Goal: Task Accomplishment & Management: Manage account settings

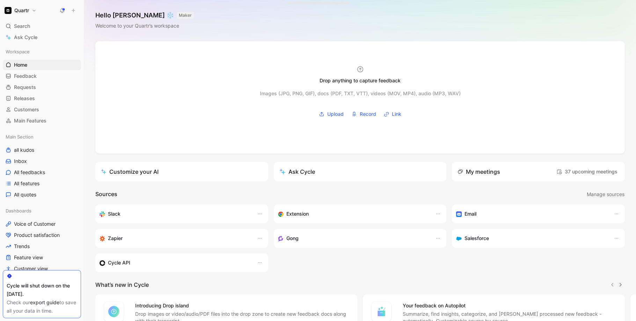
click at [23, 8] on h1 "Quartr" at bounding box center [21, 10] width 15 height 6
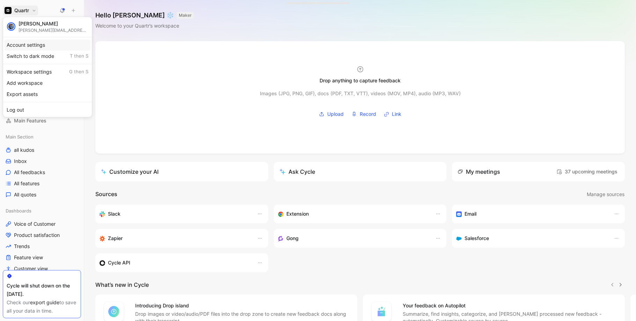
click at [31, 47] on div "Account settings" at bounding box center [48, 44] width 86 height 11
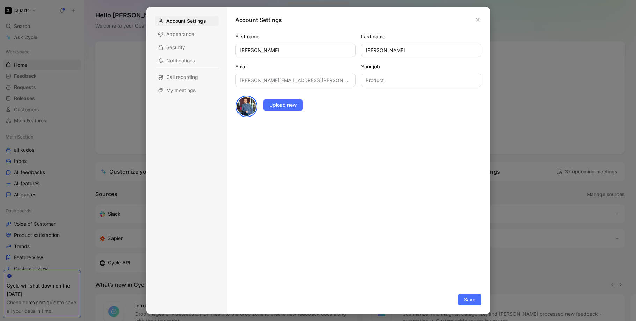
click at [30, 13] on div at bounding box center [318, 160] width 636 height 321
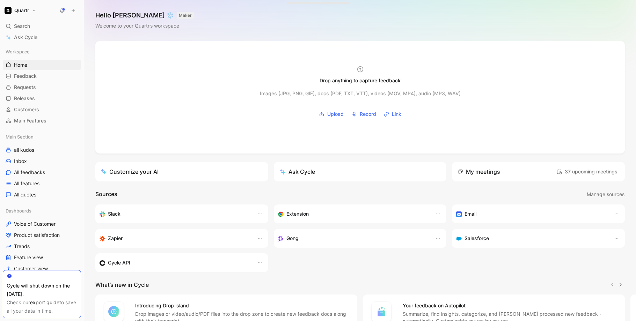
click at [29, 12] on button "Quartr" at bounding box center [20, 11] width 35 height 10
click at [32, 71] on div "Workspace settings G then S" at bounding box center [48, 71] width 86 height 11
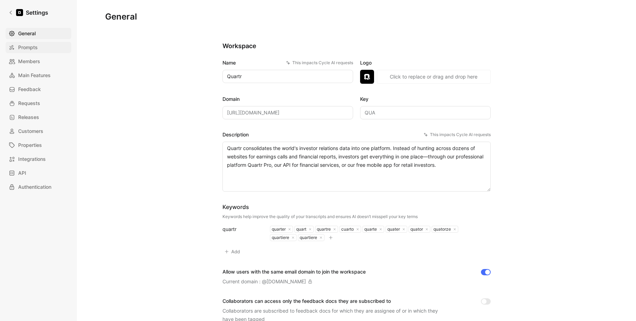
click at [29, 48] on span "Prompts" at bounding box center [28, 47] width 20 height 8
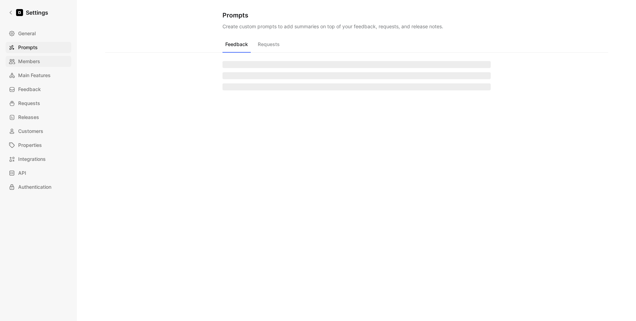
click at [30, 60] on span "Members" at bounding box center [29, 61] width 22 height 8
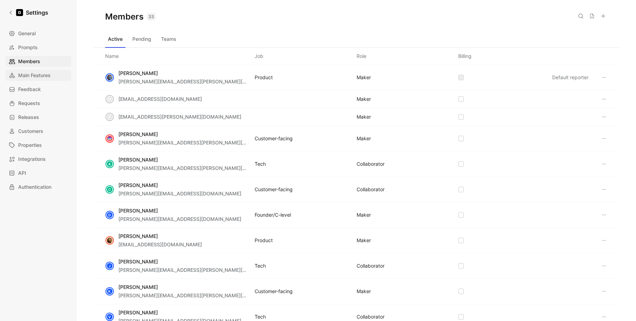
click at [30, 74] on span "Main Features" at bounding box center [34, 75] width 32 height 8
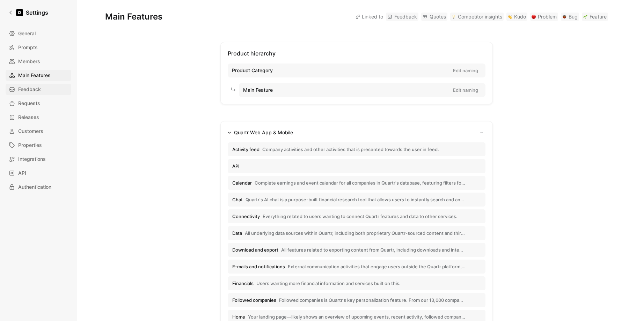
click at [29, 85] on link "Feedback" at bounding box center [39, 89] width 66 height 11
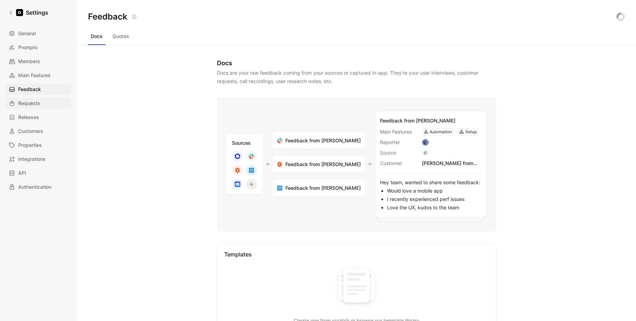
click at [32, 107] on span "Requests" at bounding box center [29, 103] width 22 height 8
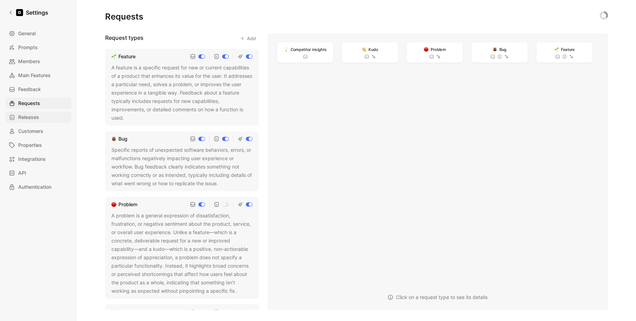
click at [33, 116] on span "Releases" at bounding box center [28, 117] width 21 height 8
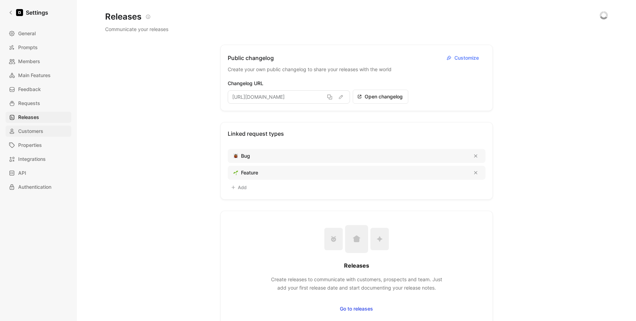
click at [34, 129] on span "Customers" at bounding box center [30, 131] width 25 height 8
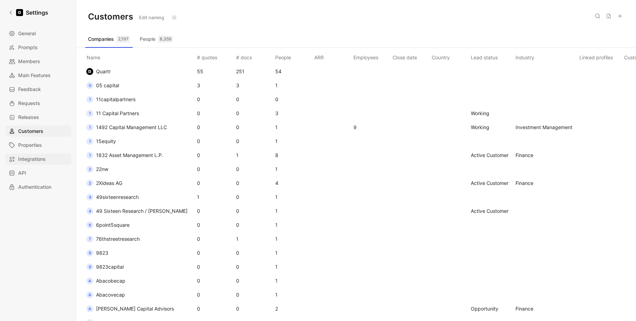
click at [31, 163] on span "Integrations" at bounding box center [32, 159] width 28 height 8
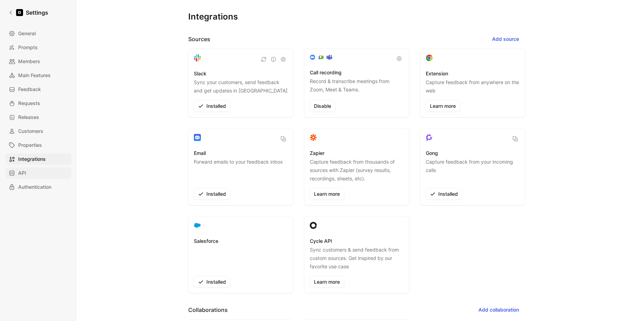
click at [28, 176] on link "API" at bounding box center [39, 173] width 66 height 11
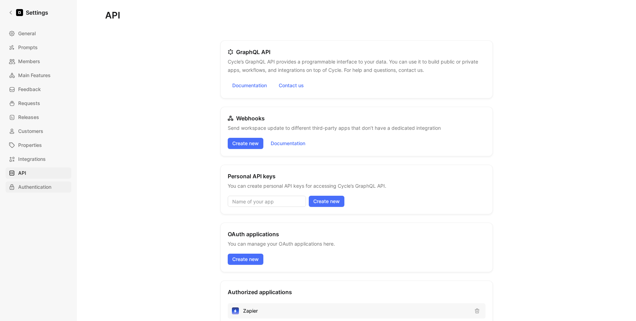
click at [34, 187] on span "Authentication" at bounding box center [34, 187] width 33 height 8
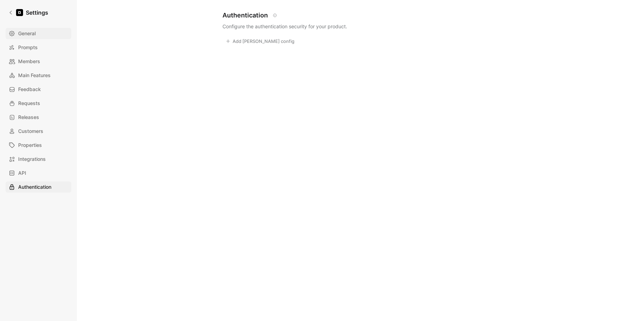
click at [28, 35] on span "General" at bounding box center [26, 33] width 17 height 8
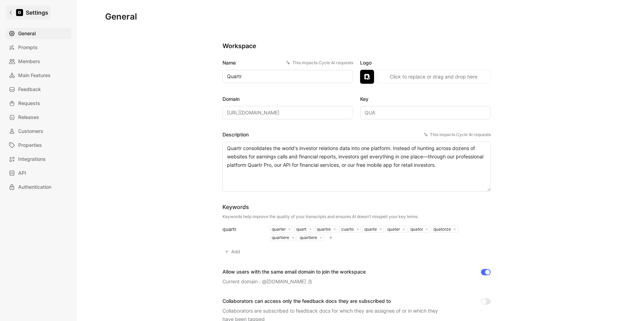
click at [13, 15] on link "Settings" at bounding box center [28, 13] width 45 height 14
